Goal: Check status: Check status

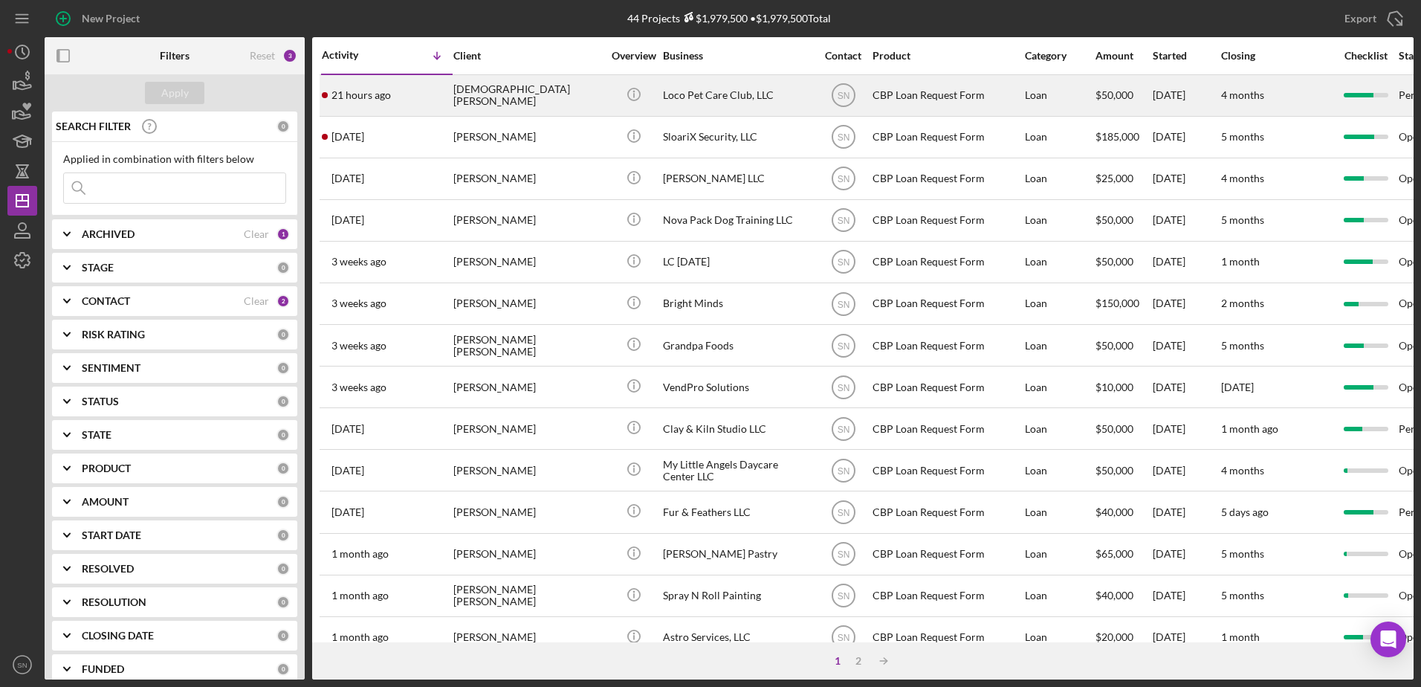
click at [740, 100] on div "Loco Pet Care Club, LLC" at bounding box center [737, 95] width 149 height 39
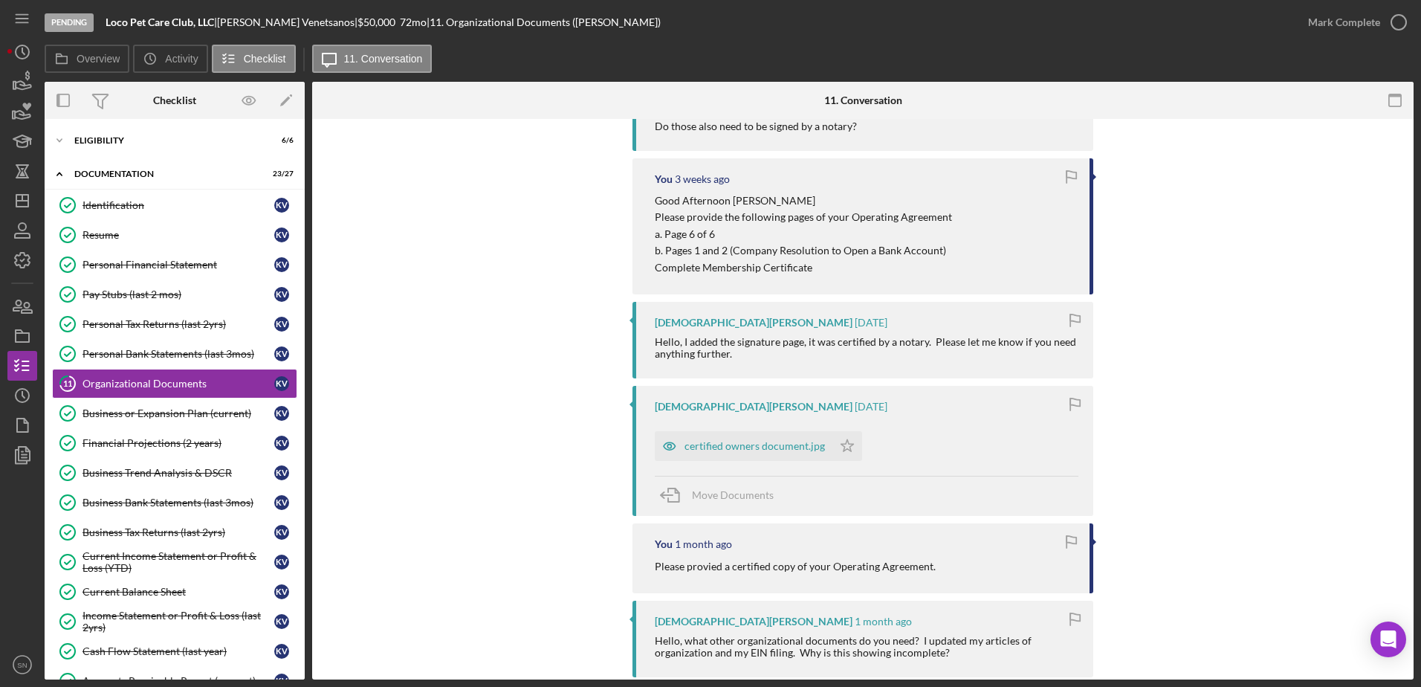
scroll to position [604, 0]
